Goal: Information Seeking & Learning: Learn about a topic

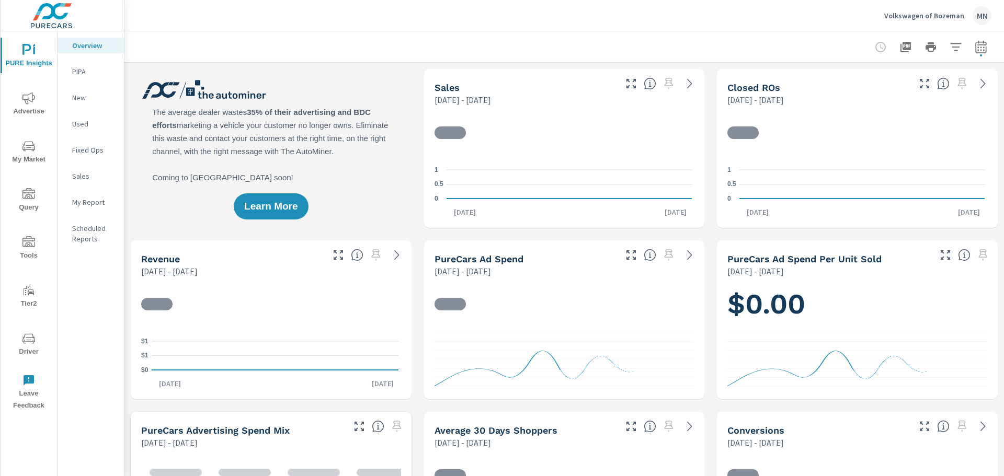
click at [32, 102] on icon "nav menu" at bounding box center [28, 98] width 13 height 12
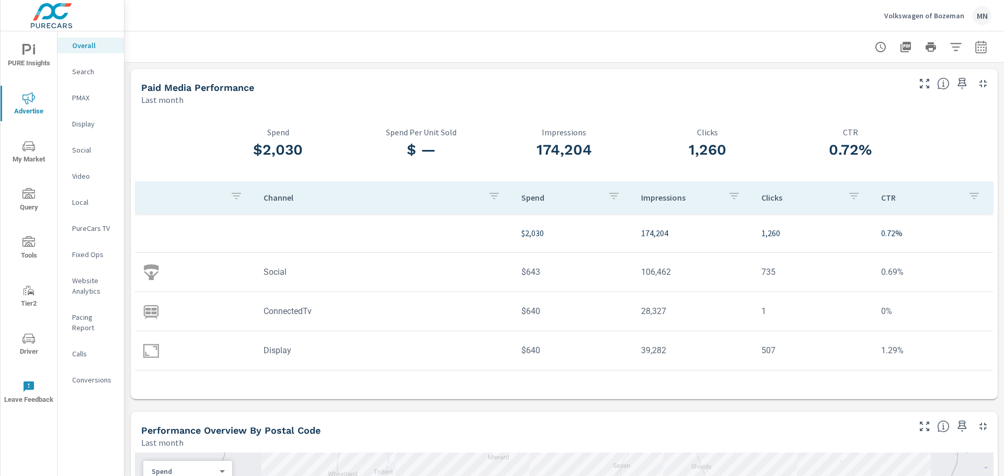
click at [80, 70] on p "Search" at bounding box center [93, 71] width 43 height 10
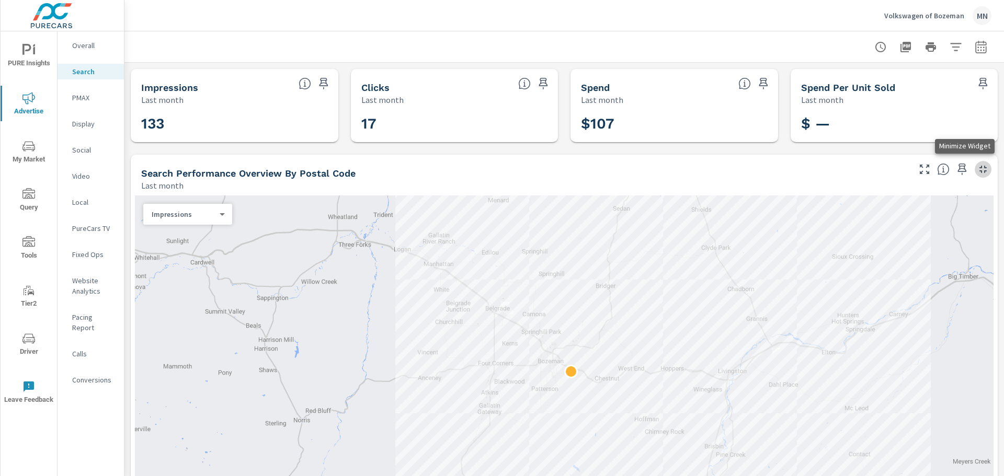
click at [980, 166] on icon "button" at bounding box center [982, 169] width 13 height 13
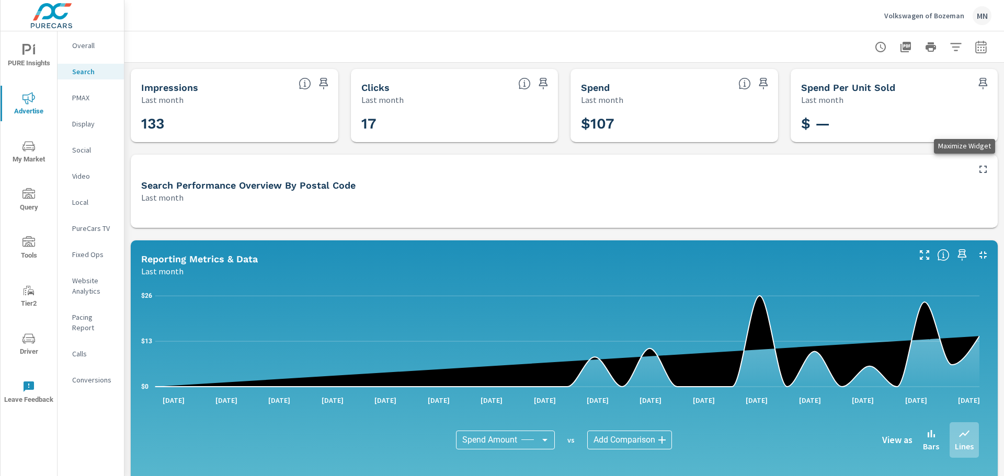
click at [976, 166] on icon "button" at bounding box center [982, 169] width 13 height 13
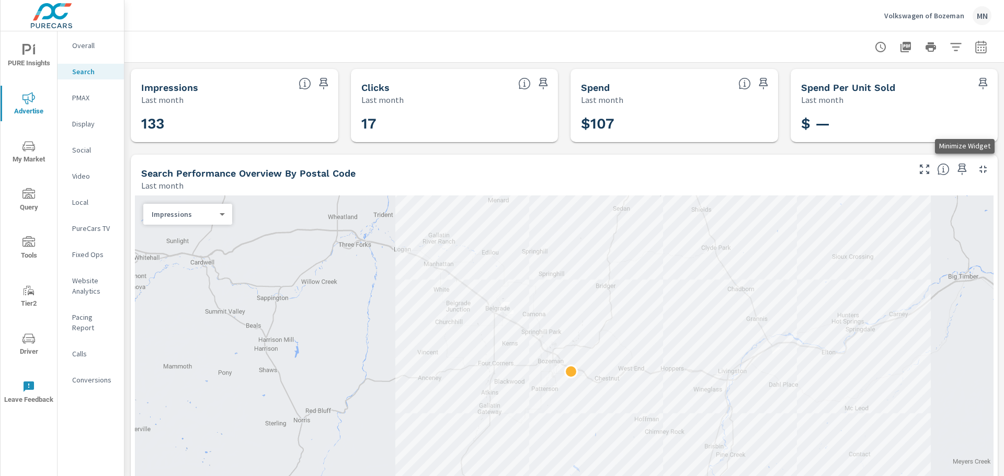
click at [976, 166] on icon "button" at bounding box center [982, 169] width 13 height 13
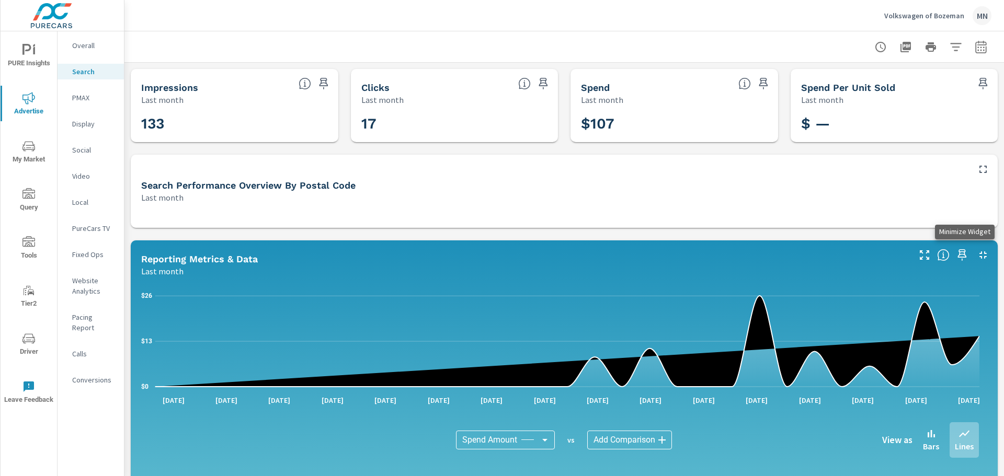
click at [979, 256] on icon "button" at bounding box center [982, 254] width 7 height 7
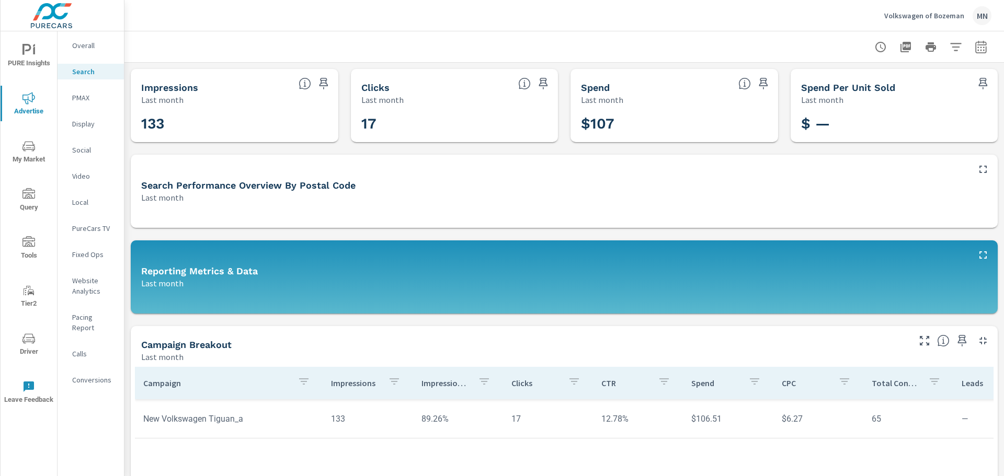
click at [78, 123] on p "Display" at bounding box center [93, 124] width 43 height 10
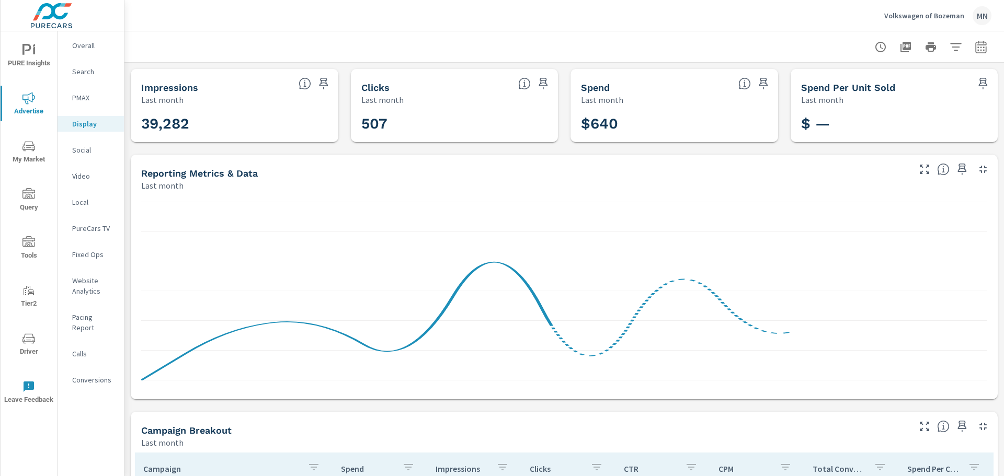
click at [979, 166] on icon "button" at bounding box center [982, 169] width 7 height 7
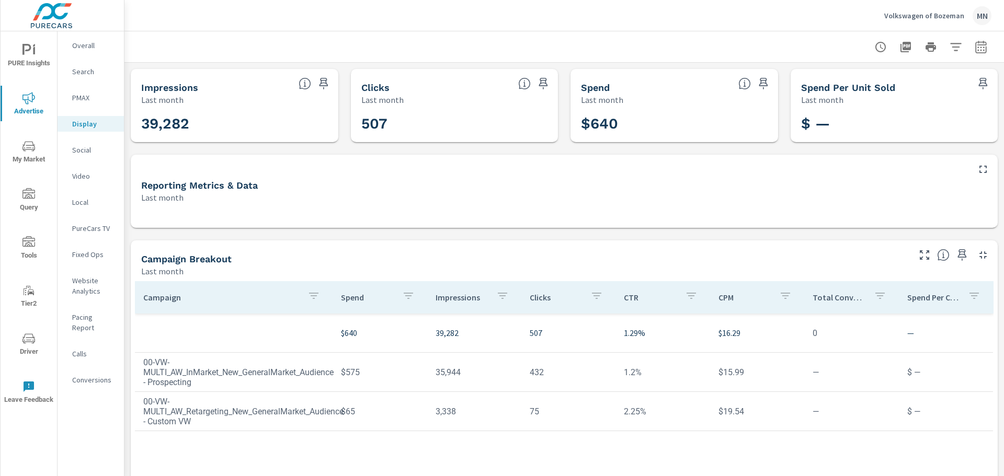
click at [77, 146] on p "Social" at bounding box center [93, 150] width 43 height 10
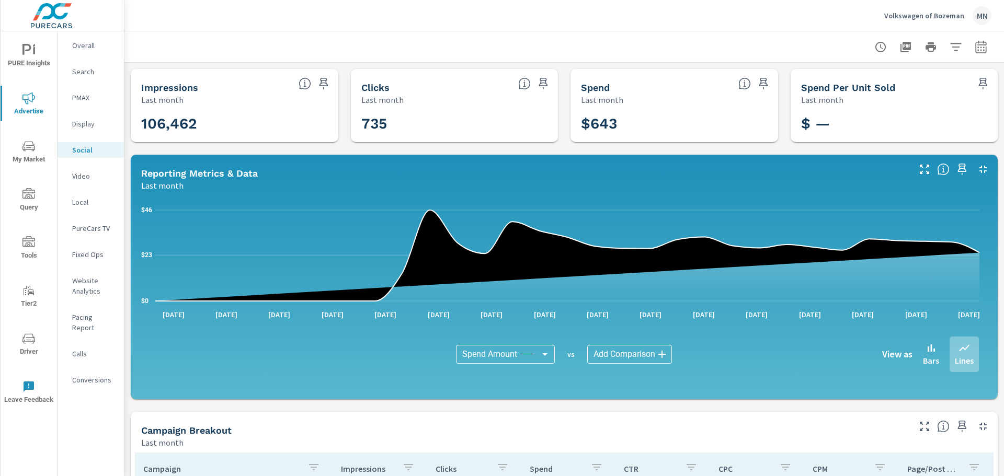
click at [327, 25] on div "Volkswagen of Bozeman MN" at bounding box center [564, 15] width 854 height 31
click at [976, 169] on icon "button" at bounding box center [982, 169] width 13 height 13
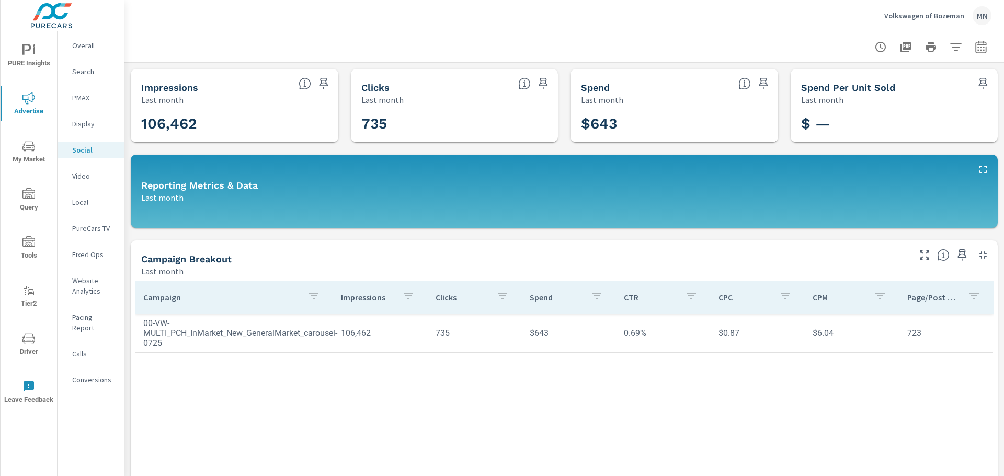
click at [81, 180] on p "Video" at bounding box center [93, 176] width 43 height 10
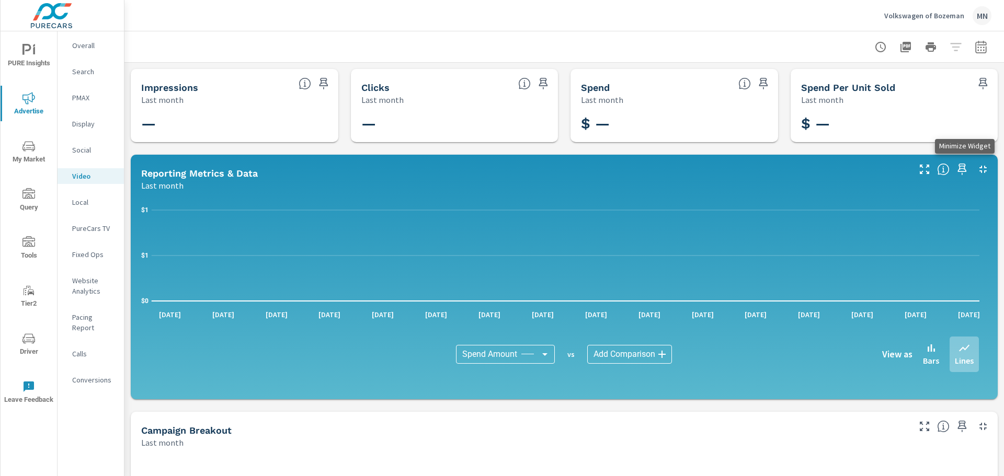
click at [976, 169] on icon "button" at bounding box center [982, 169] width 13 height 13
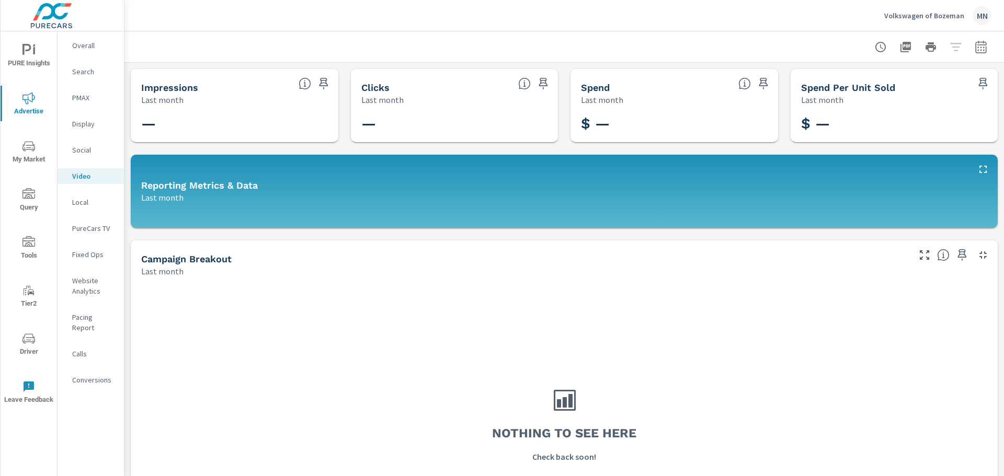
click at [84, 224] on p "PureCars TV" at bounding box center [93, 228] width 43 height 10
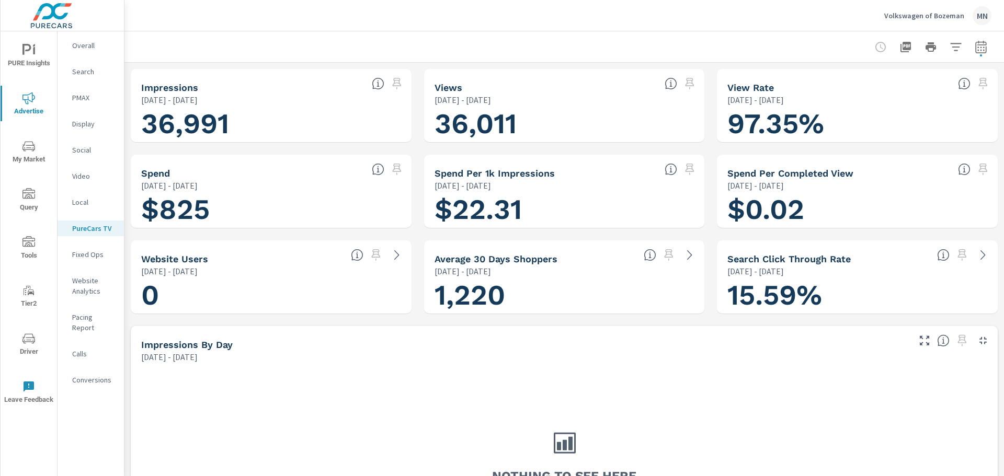
scroll to position [1, 0]
click at [979, 342] on icon "button" at bounding box center [982, 340] width 7 height 7
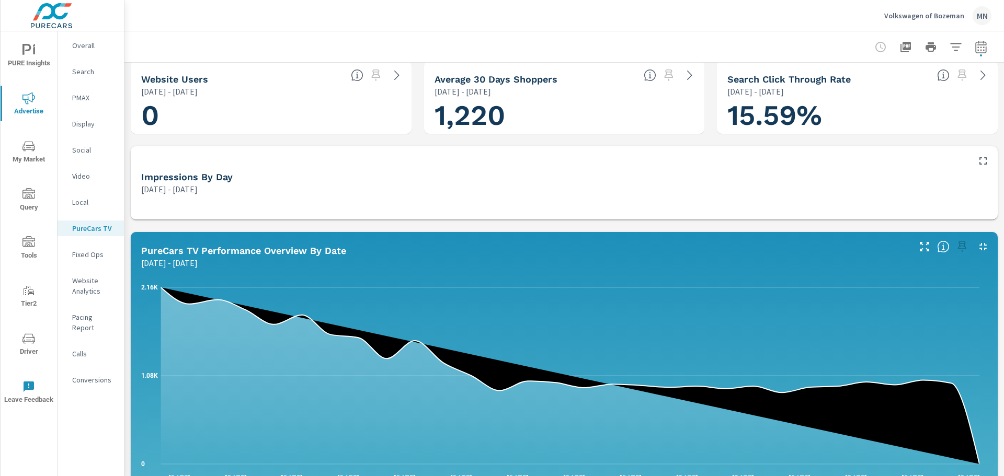
scroll to position [209, 0]
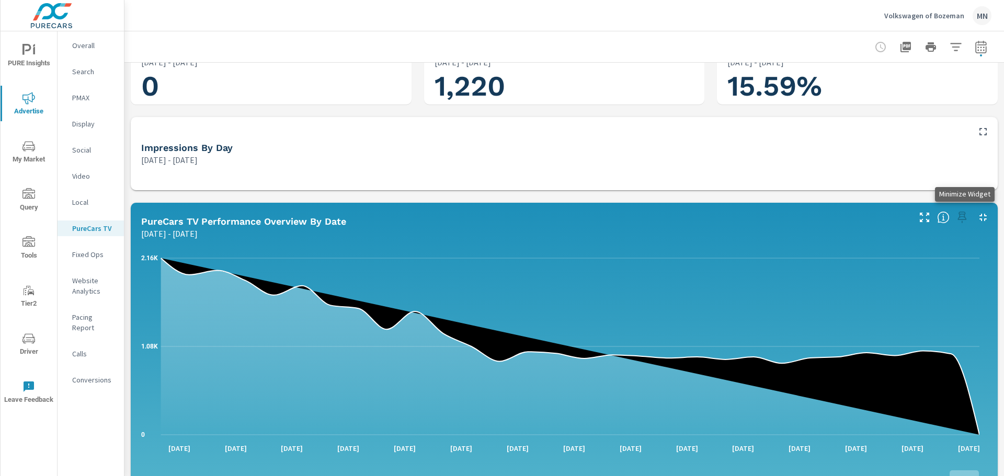
click at [976, 213] on icon "button" at bounding box center [982, 217] width 13 height 13
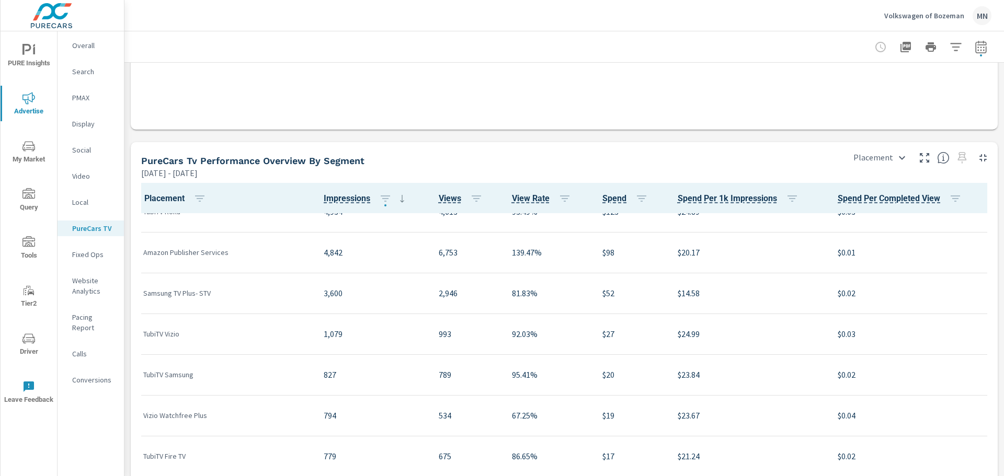
scroll to position [105, 0]
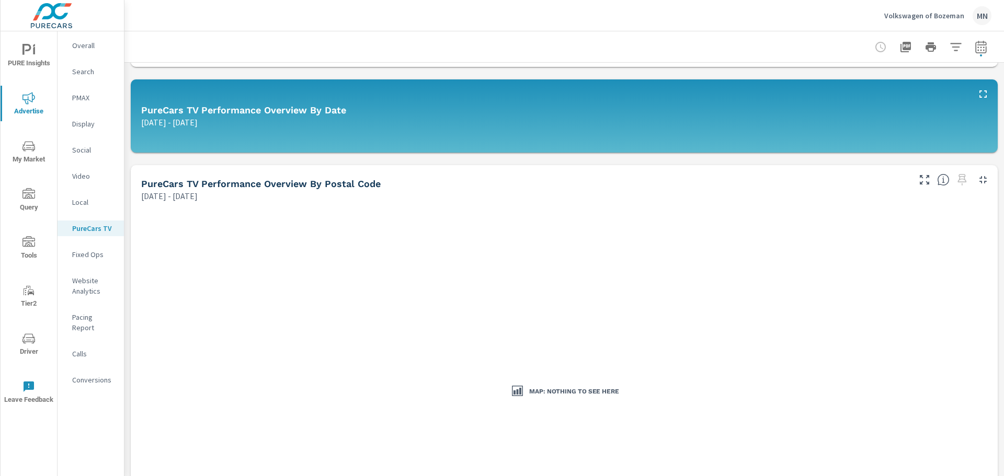
scroll to position [314, 0]
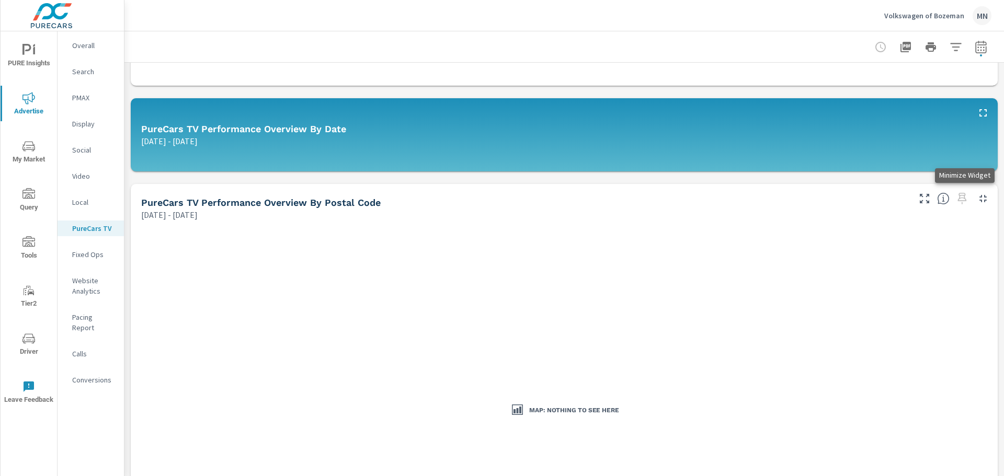
click at [976, 200] on icon "button" at bounding box center [982, 198] width 13 height 13
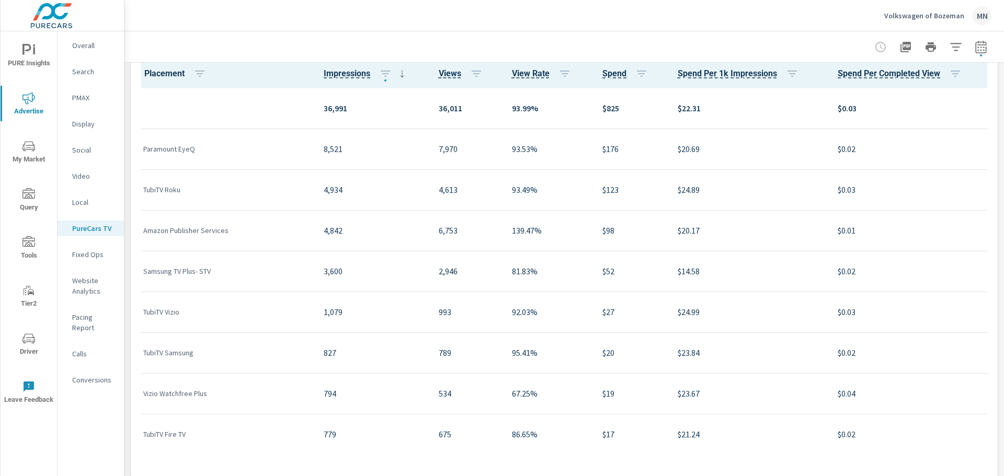
scroll to position [565, 0]
click at [238, 115] on div at bounding box center [225, 110] width 164 height 32
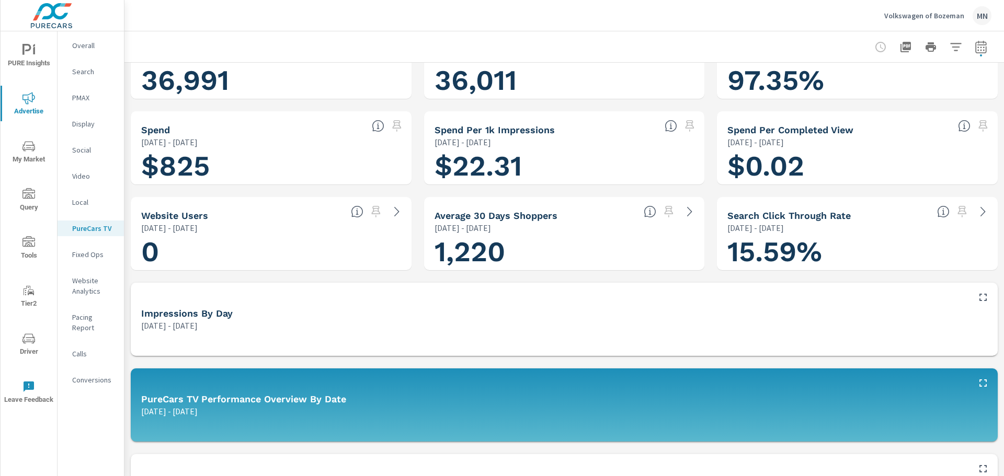
scroll to position [0, 0]
